Goal: Task Accomplishment & Management: Use online tool/utility

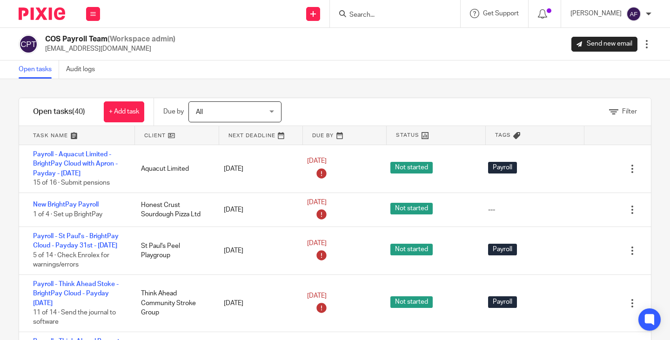
click at [159, 133] on link at bounding box center [177, 135] width 84 height 19
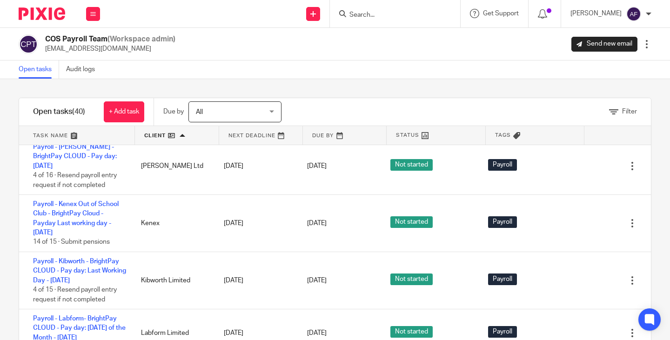
scroll to position [1057, 0]
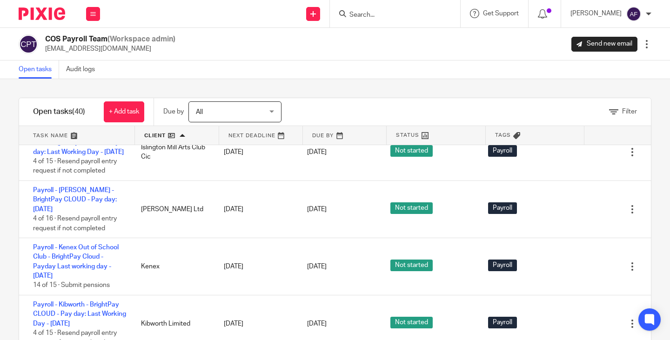
click at [54, 98] on link "Payroll - International Governance and Risk Ltd - BrightPay CLOUD - Pay day: La…" at bounding box center [75, 80] width 84 height 35
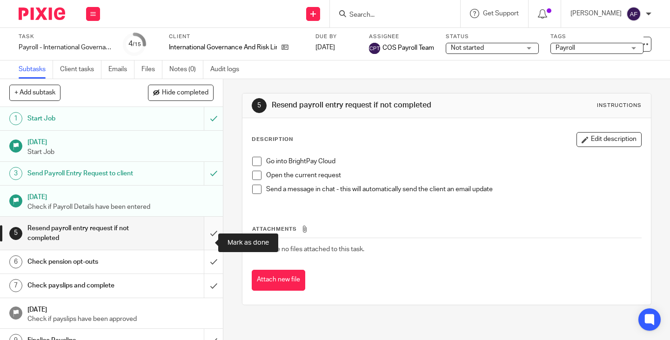
click at [205, 244] on input "submit" at bounding box center [111, 233] width 223 height 33
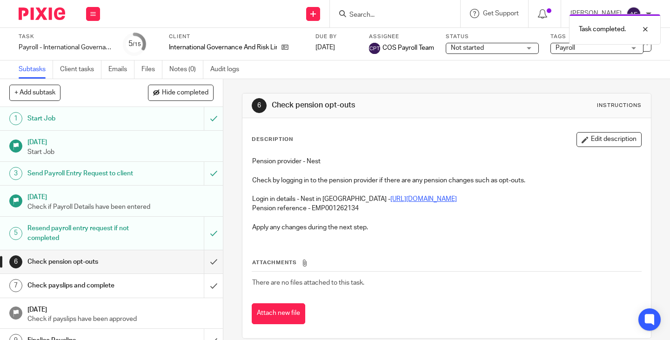
click at [420, 199] on link "[URL][DOMAIN_NAME]" at bounding box center [423, 199] width 66 height 7
click at [390, 196] on link "[URL][DOMAIN_NAME]" at bounding box center [423, 199] width 66 height 7
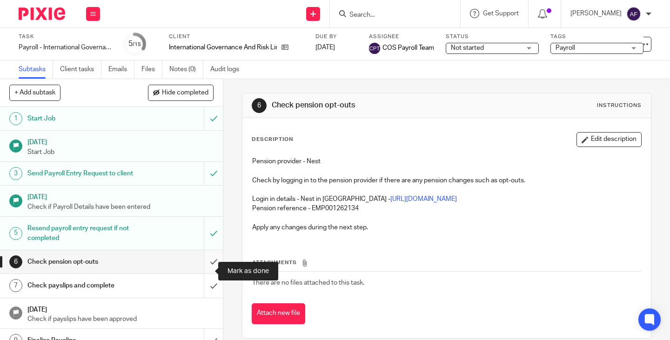
click at [195, 273] on input "submit" at bounding box center [111, 261] width 223 height 23
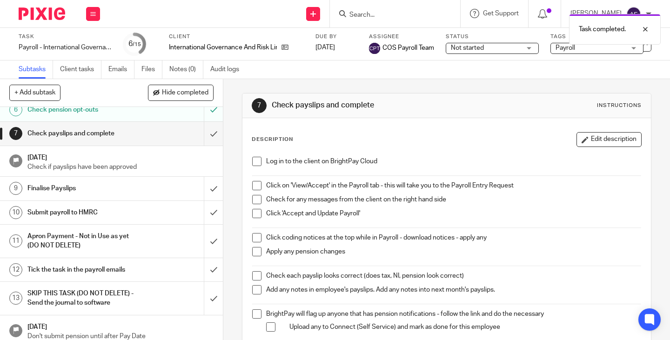
scroll to position [153, 0]
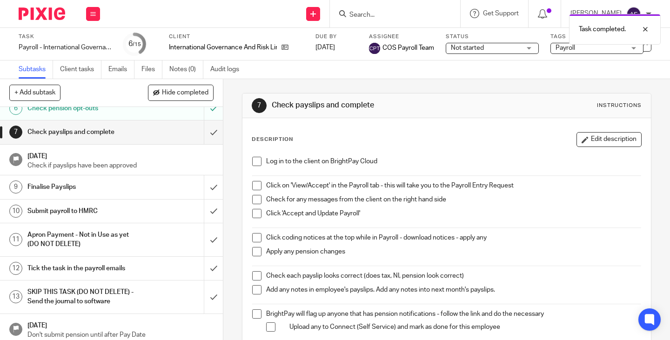
click at [345, 143] on div "Description Edit description" at bounding box center [447, 139] width 390 height 15
click at [453, 270] on div "Log in to the client on BrightPay Cloud Click on 'View/Accept' in the Payroll t…" at bounding box center [446, 311] width 398 height 318
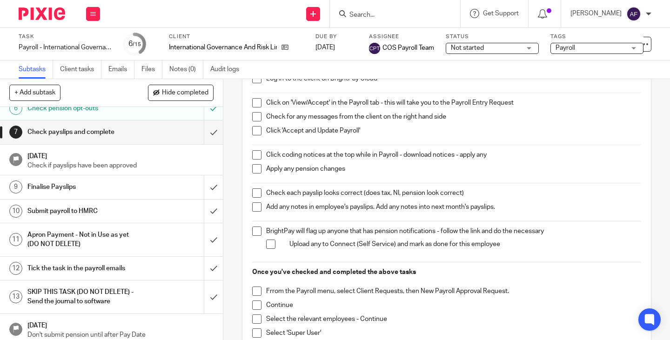
click at [518, 227] on p "BrightPay will flag up anyone that has pension notifications - follow the link …" at bounding box center [453, 230] width 375 height 9
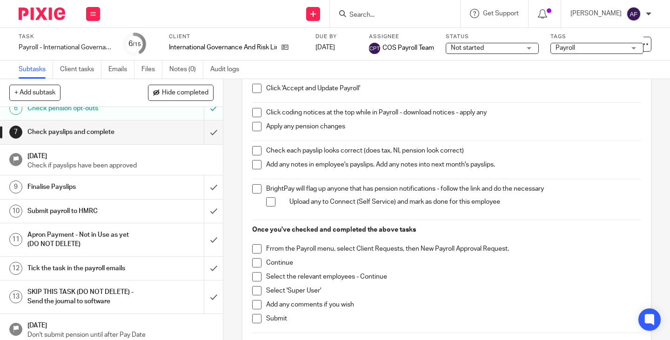
scroll to position [138, 0]
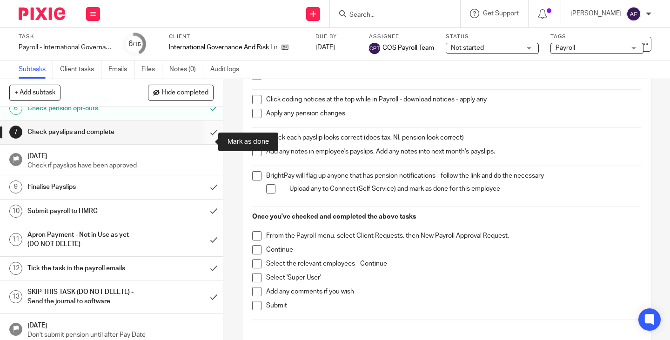
click at [206, 144] on input "submit" at bounding box center [111, 131] width 223 height 23
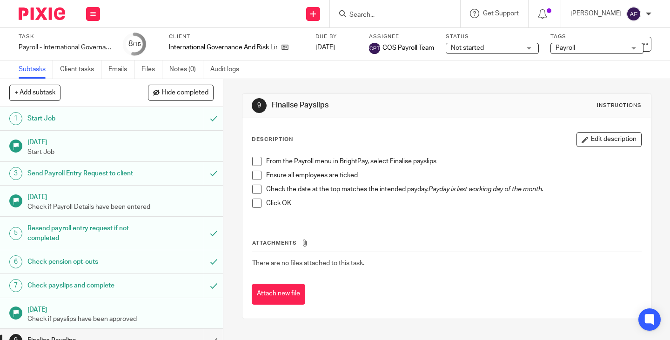
click at [419, 219] on div "From the Payroll menu in BrightPay, select Finalise payslips Ensure all employe…" at bounding box center [446, 185] width 398 height 67
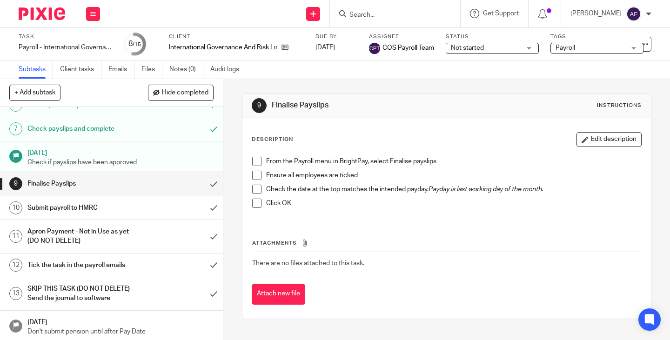
scroll to position [192, 0]
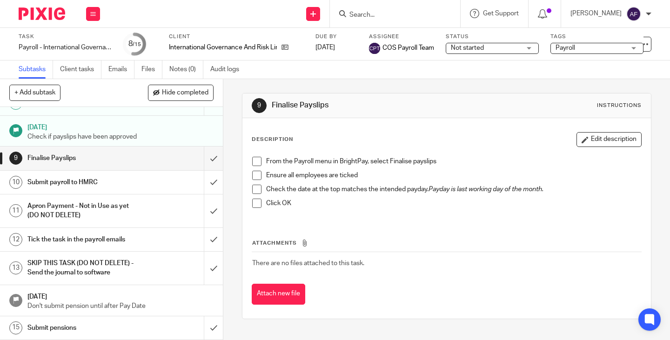
click at [432, 152] on div "From the Payroll menu in BrightPay, select Finalise payslips Ensure all employe…" at bounding box center [446, 186] width 399 height 68
